Goal: Information Seeking & Learning: Learn about a topic

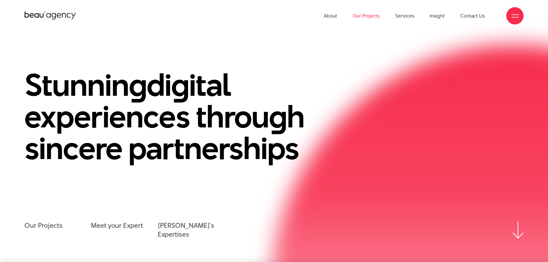
click at [363, 13] on link "Our Projects" at bounding box center [366, 16] width 27 height 32
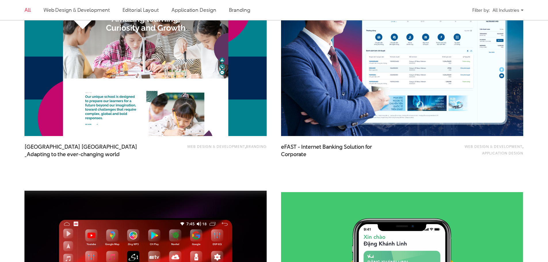
scroll to position [719, 0]
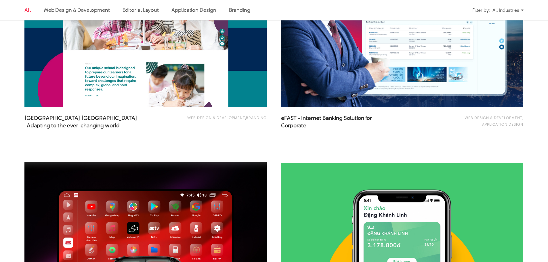
click at [322, 67] on img at bounding box center [402, 26] width 266 height 179
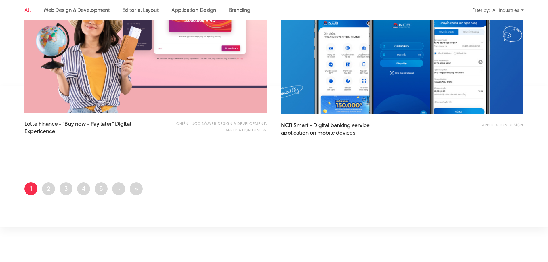
scroll to position [1380, 0]
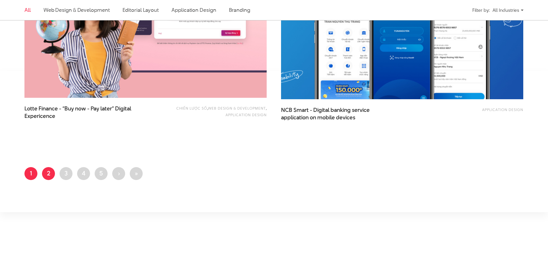
click at [53, 172] on link "Page 2" at bounding box center [48, 173] width 13 height 13
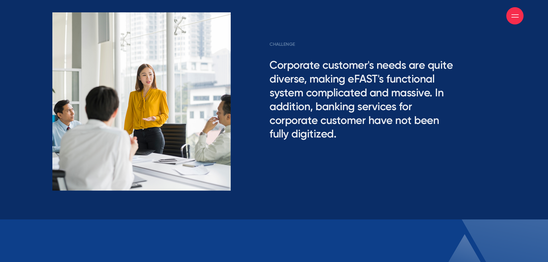
scroll to position [1467, 0]
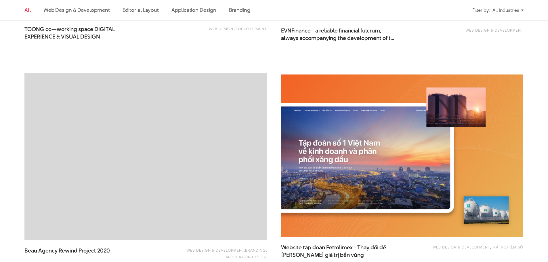
scroll to position [891, 0]
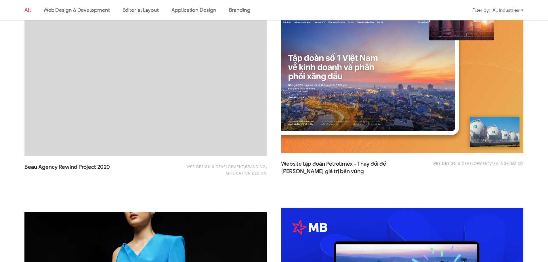
click at [353, 117] on img at bounding box center [402, 72] width 266 height 179
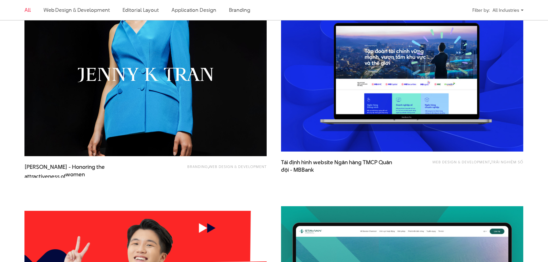
scroll to position [1121, 0]
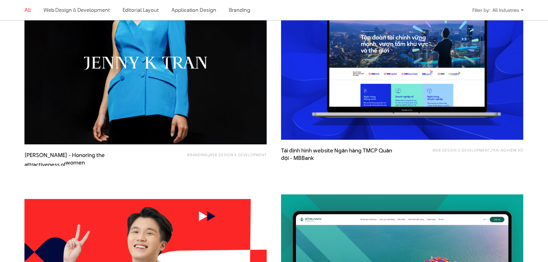
click at [377, 99] on img at bounding box center [402, 59] width 266 height 179
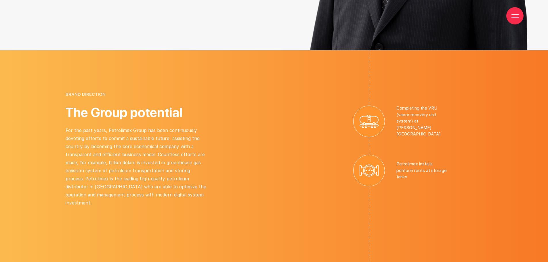
scroll to position [1754, 0]
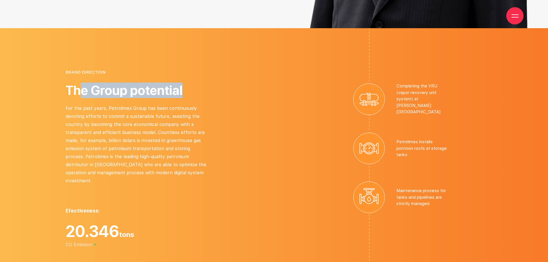
drag, startPoint x: 184, startPoint y: 87, endPoint x: 124, endPoint y: 86, distance: 59.5
click at [77, 83] on h2 "The Group potential" at bounding box center [138, 90] width 144 height 14
click at [169, 87] on h2 "The Group potential" at bounding box center [138, 90] width 144 height 14
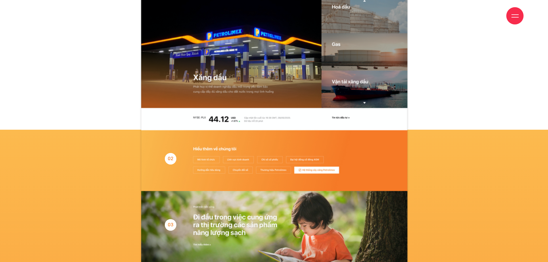
scroll to position [3537, 0]
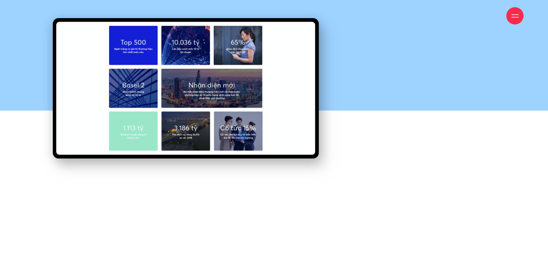
scroll to position [3134, 0]
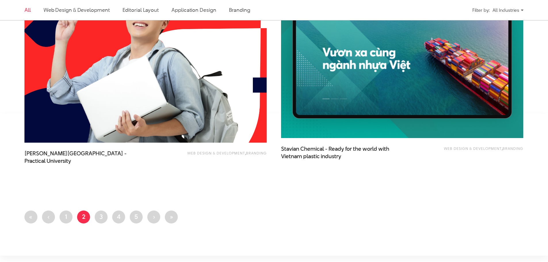
scroll to position [1352, 0]
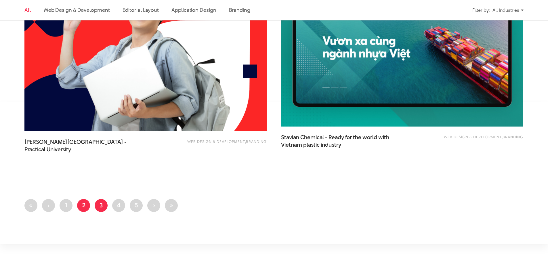
click at [105, 209] on link "Page 3" at bounding box center [101, 205] width 13 height 13
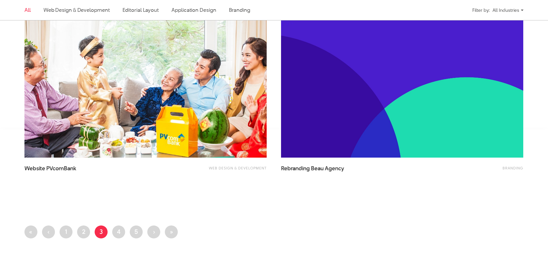
scroll to position [1323, 0]
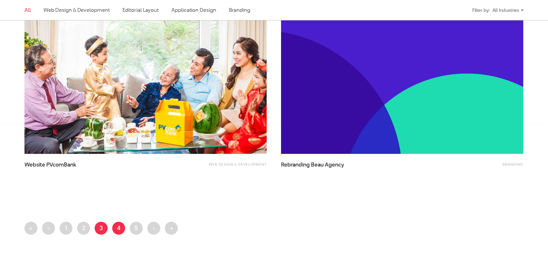
click at [120, 227] on link "Page 4" at bounding box center [118, 228] width 13 height 13
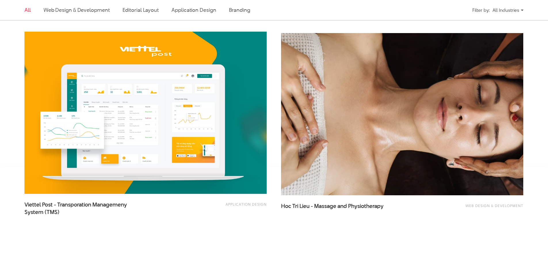
scroll to position [1294, 0]
